Goal: Navigation & Orientation: Find specific page/section

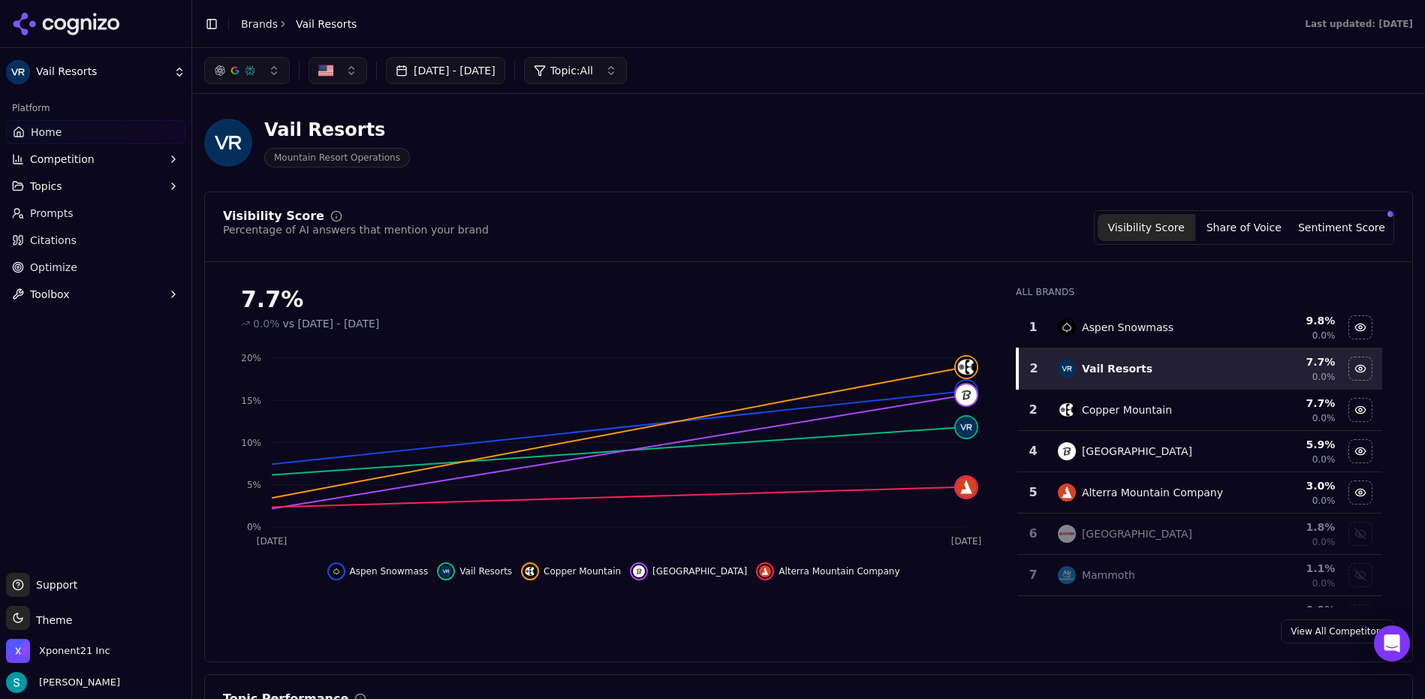
click at [68, 181] on button "Topics" at bounding box center [95, 186] width 179 height 24
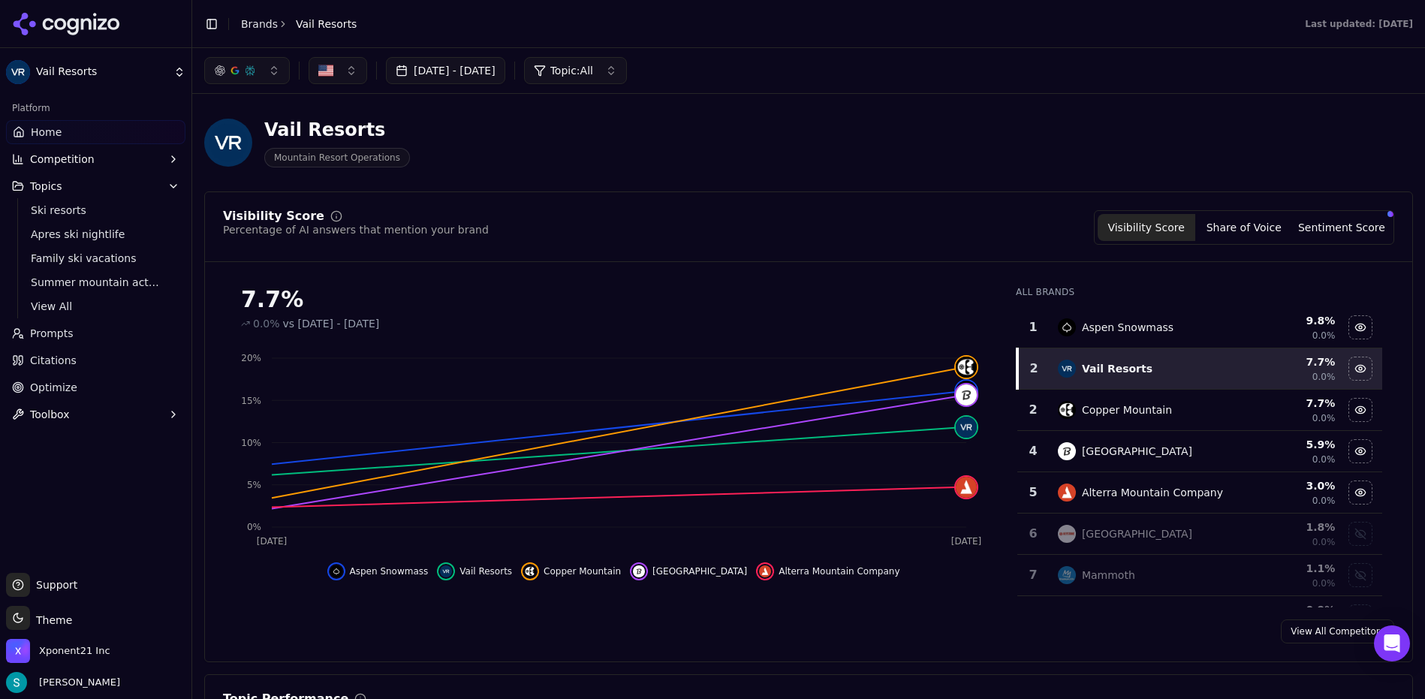
click at [82, 342] on link "Prompts" at bounding box center [95, 333] width 179 height 24
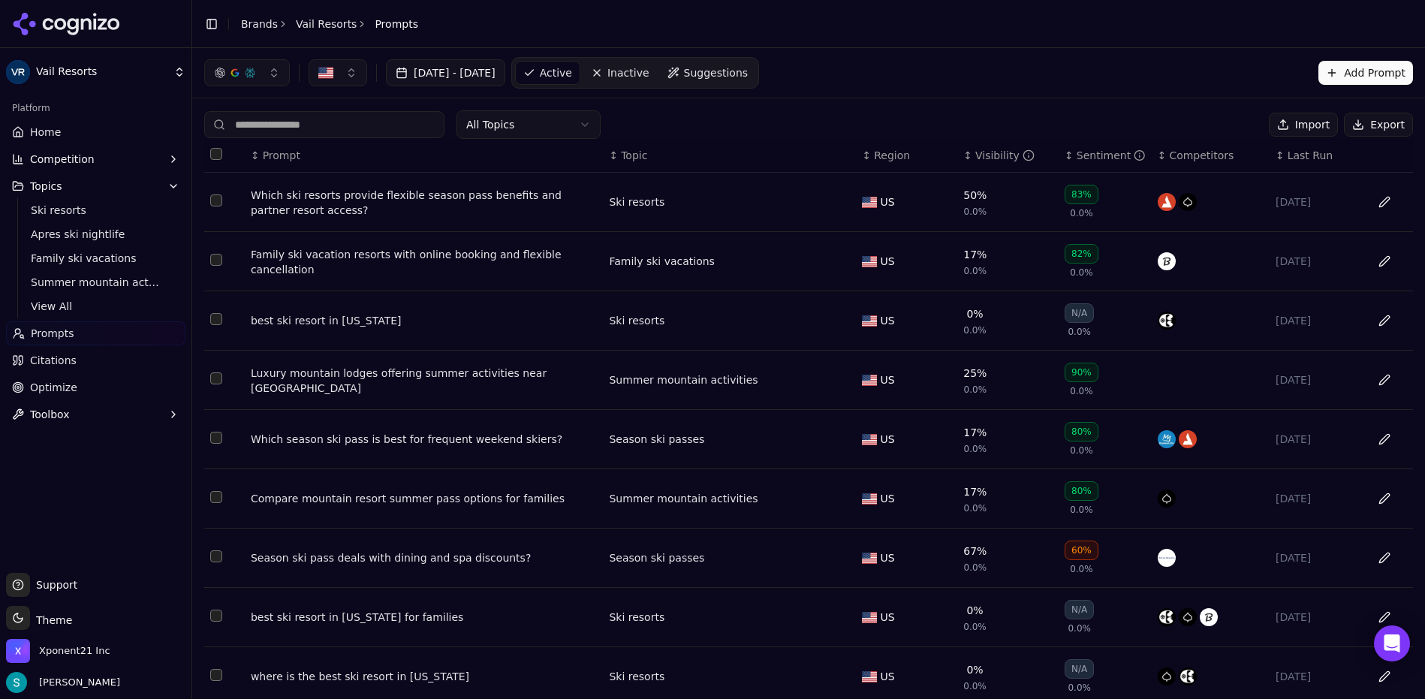
click at [169, 187] on icon "button" at bounding box center [173, 186] width 12 height 12
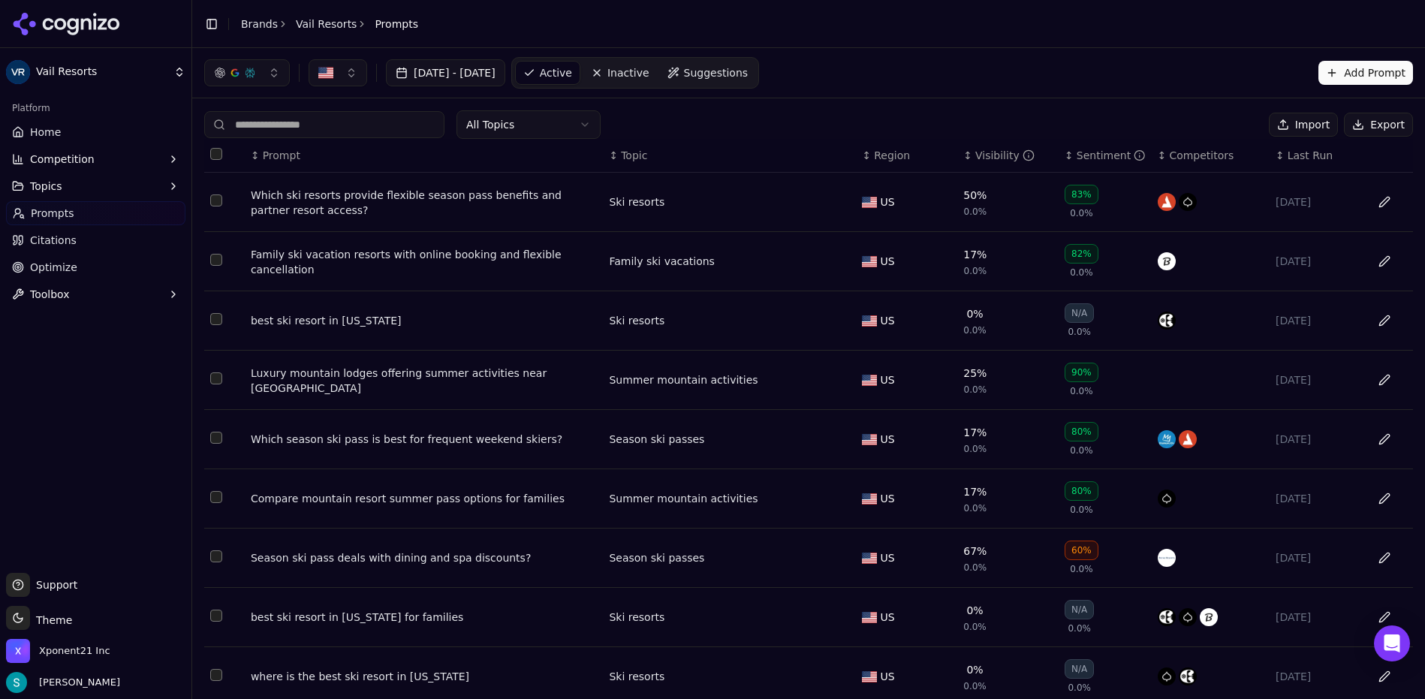
click at [65, 136] on link "Home" at bounding box center [95, 132] width 179 height 24
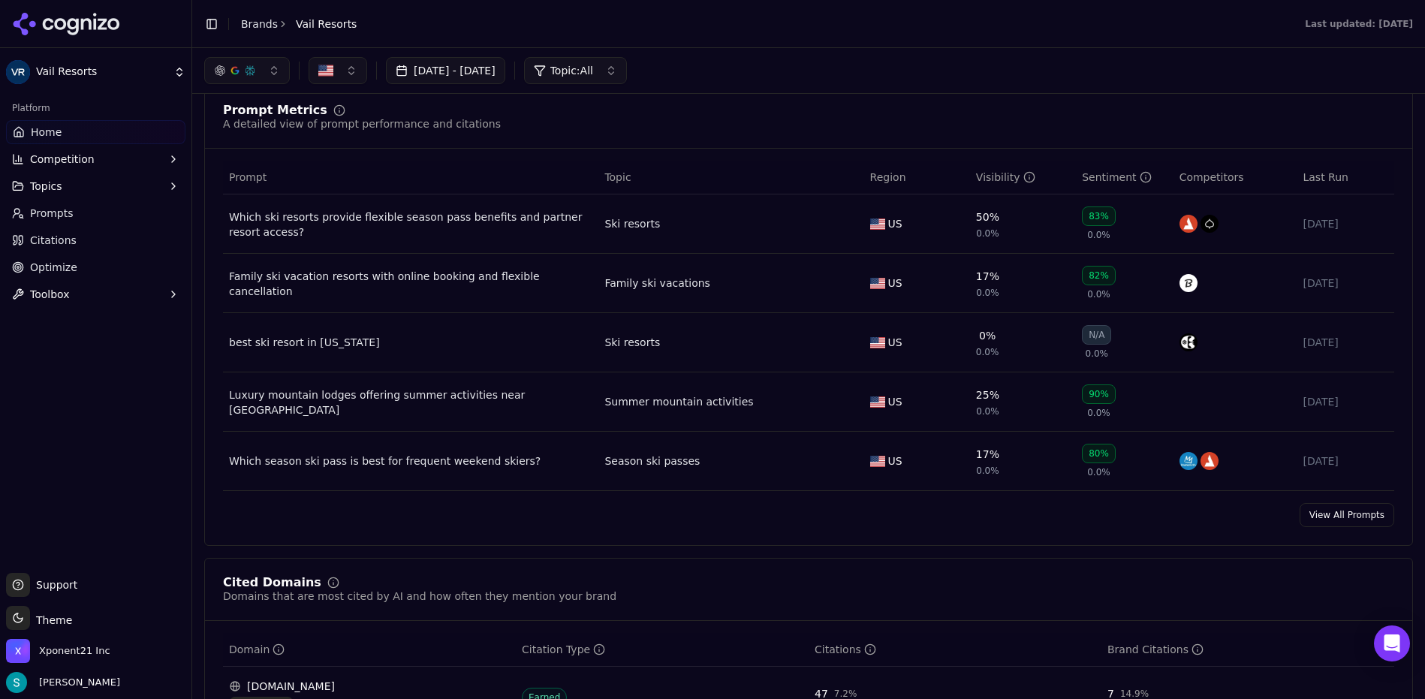
scroll to position [1060, 0]
click at [1248, 525] on link "View All Prompts" at bounding box center [1346, 516] width 95 height 24
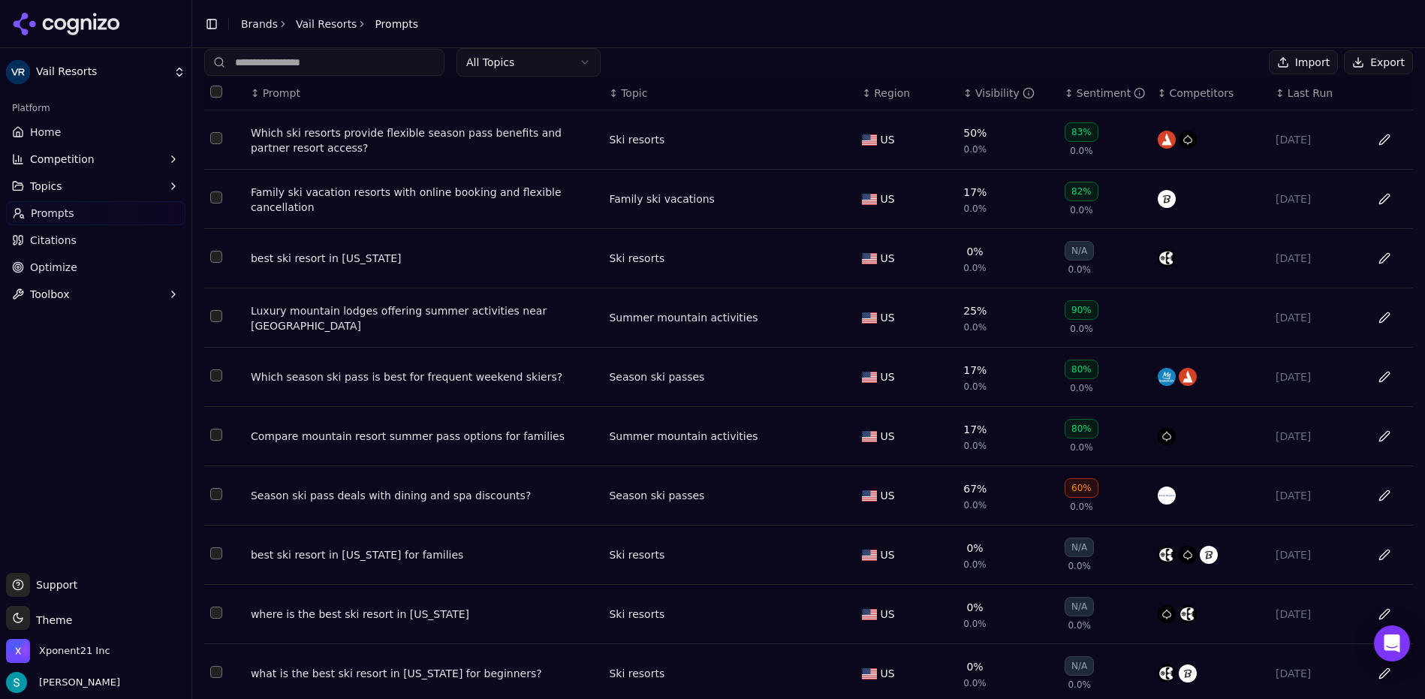
scroll to position [122, 0]
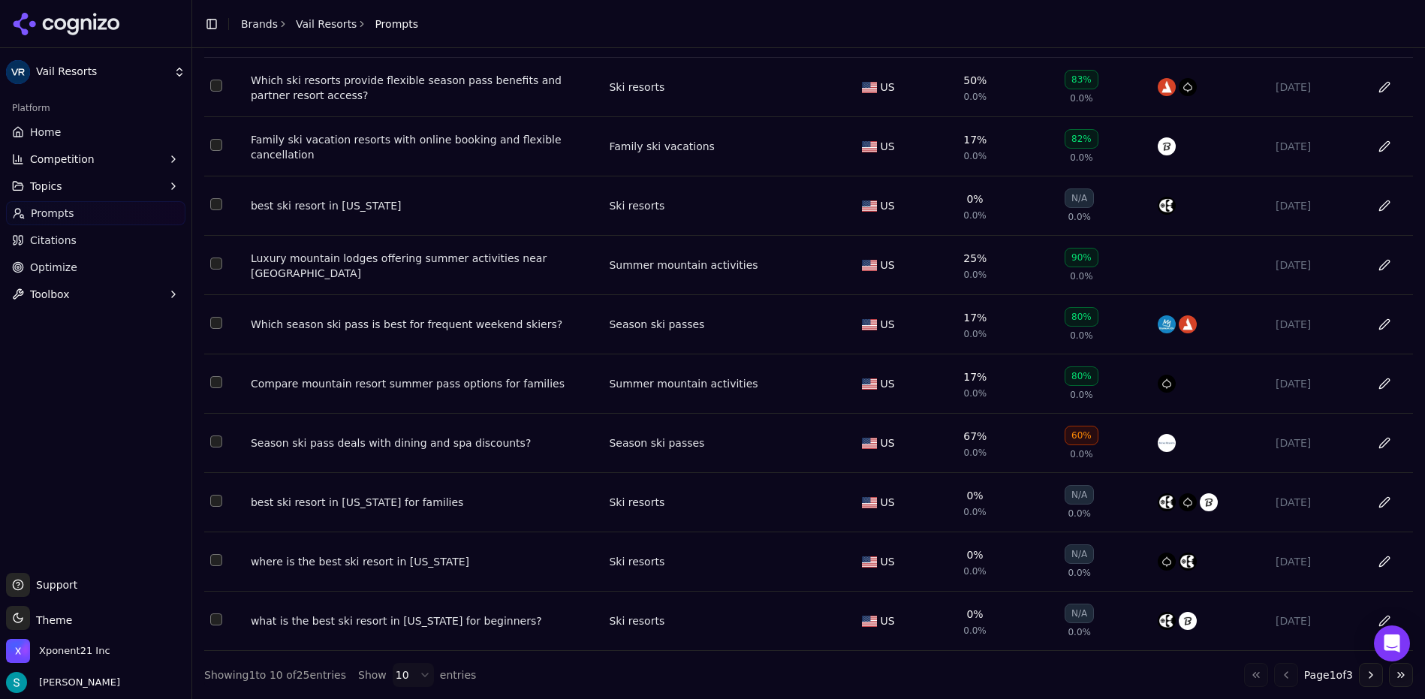
click at [420, 629] on html "Vail Resorts Platform Home Competition Topics Prompts Citations Optimize Toolbo…" at bounding box center [712, 349] width 1425 height 699
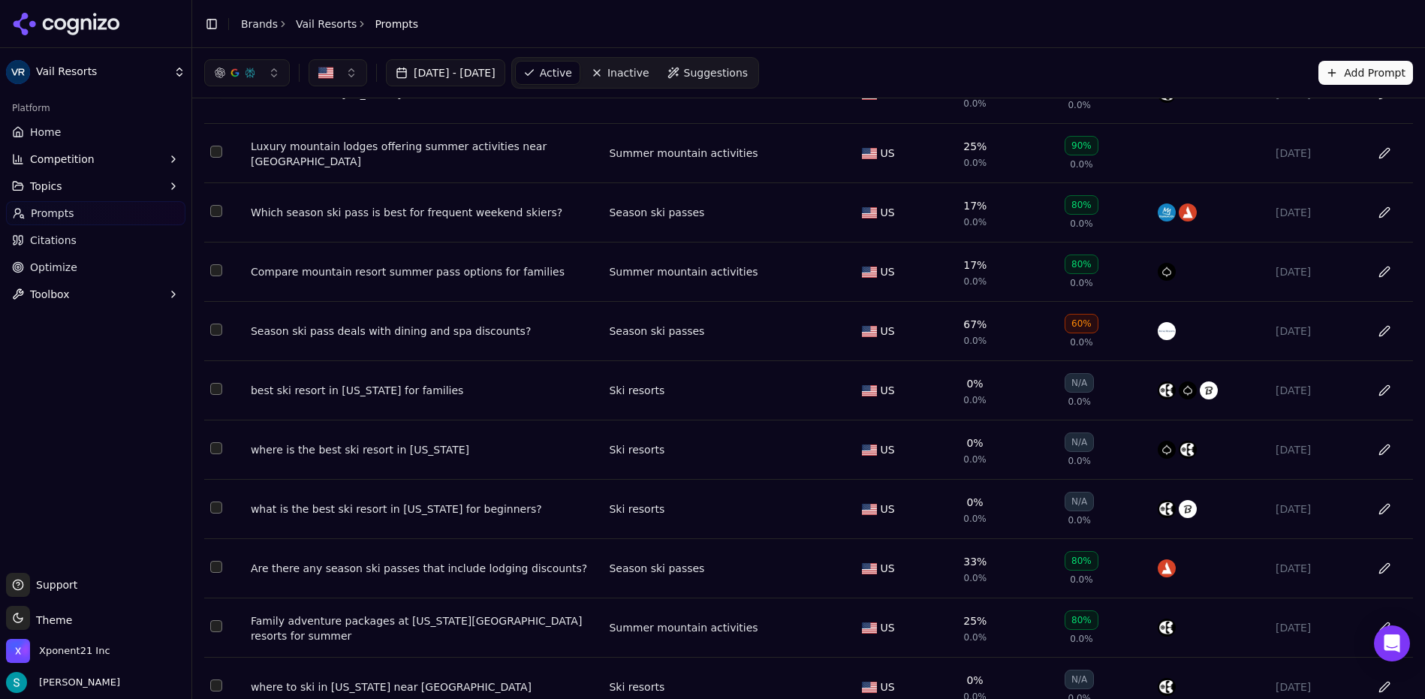
scroll to position [0, 0]
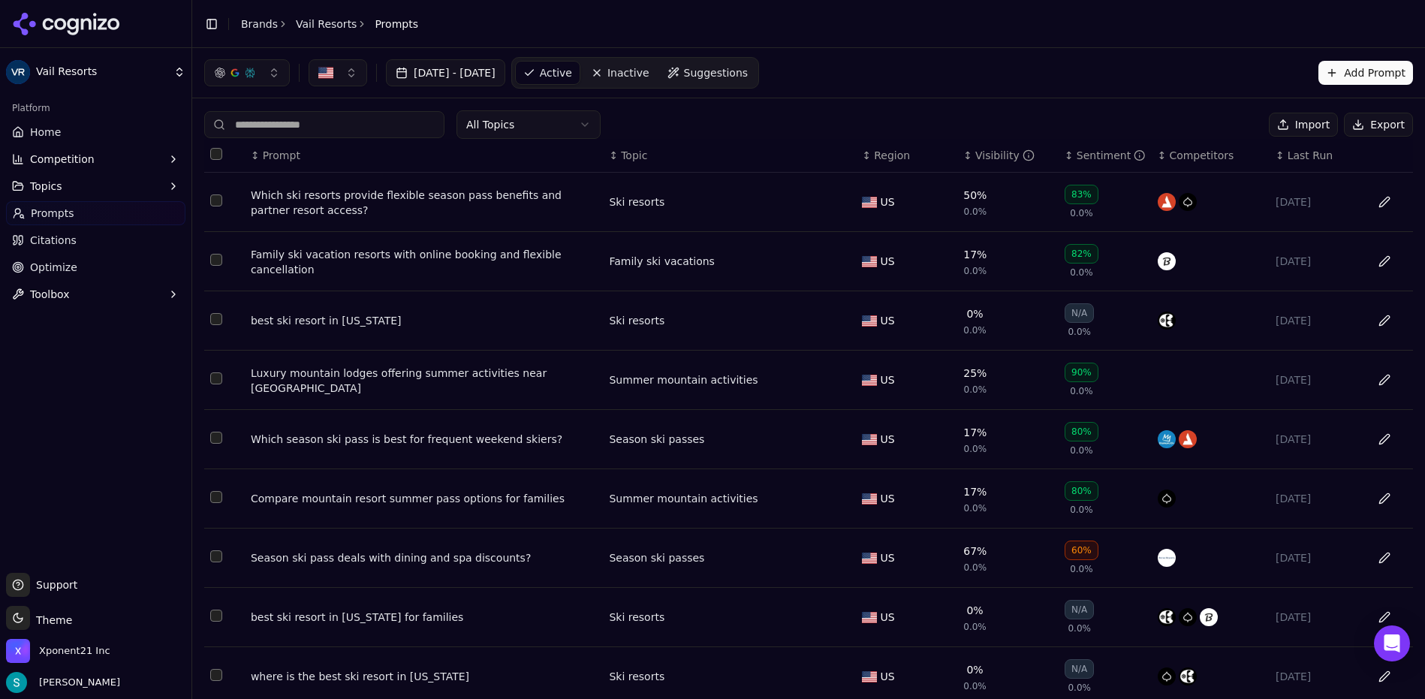
click at [56, 133] on span "Home" at bounding box center [45, 132] width 31 height 15
